Goal: Information Seeking & Learning: Learn about a topic

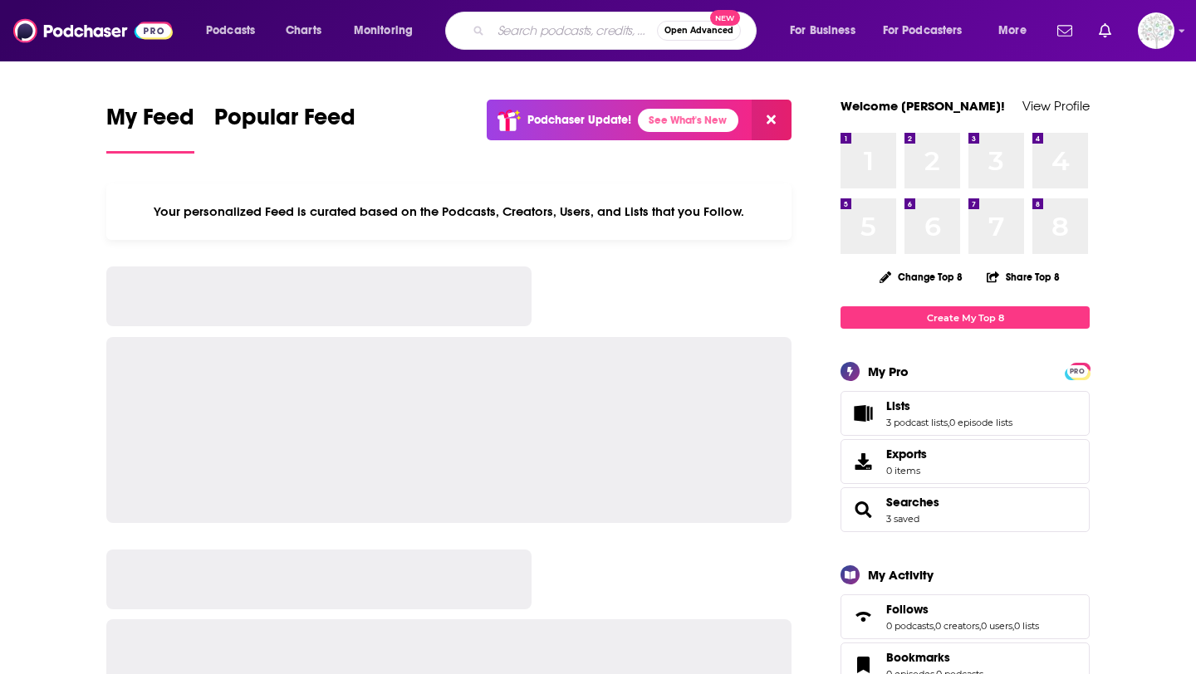
click at [574, 34] on input "Search podcasts, credits, & more..." at bounding box center [574, 30] width 166 height 27
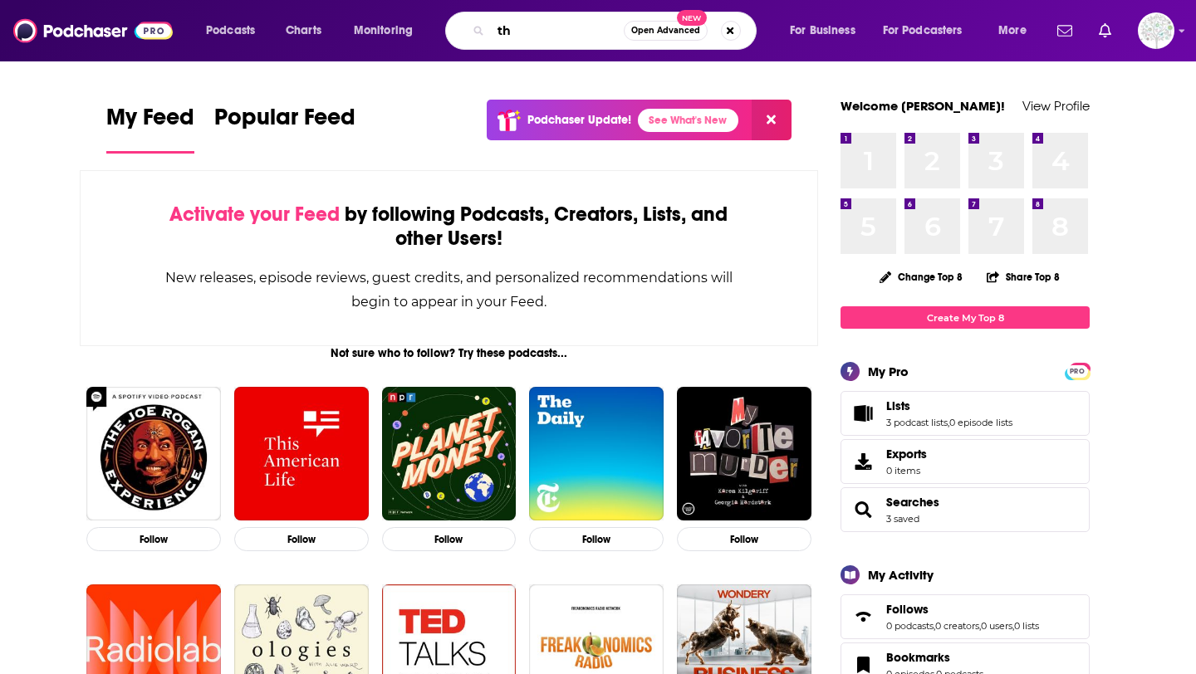
type input "t"
type input "THE HIDDEN WHY"
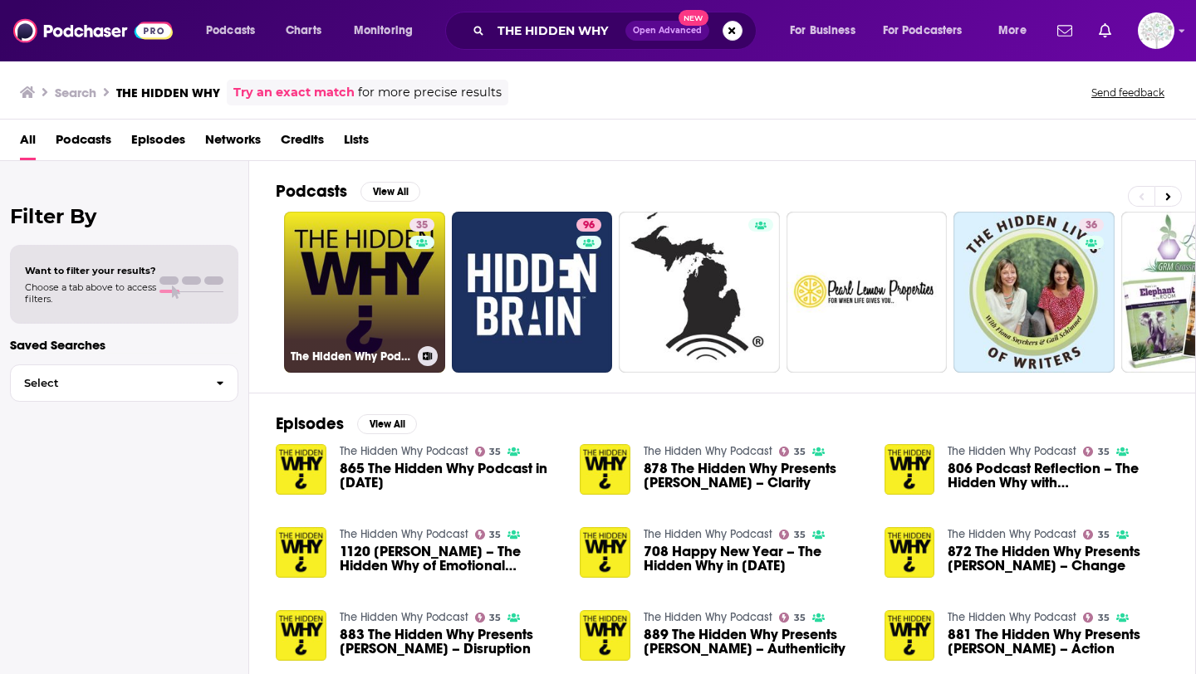
click at [362, 300] on link "35 The Hidden Why Podcast" at bounding box center [364, 292] width 161 height 161
